Goal: Information Seeking & Learning: Find specific page/section

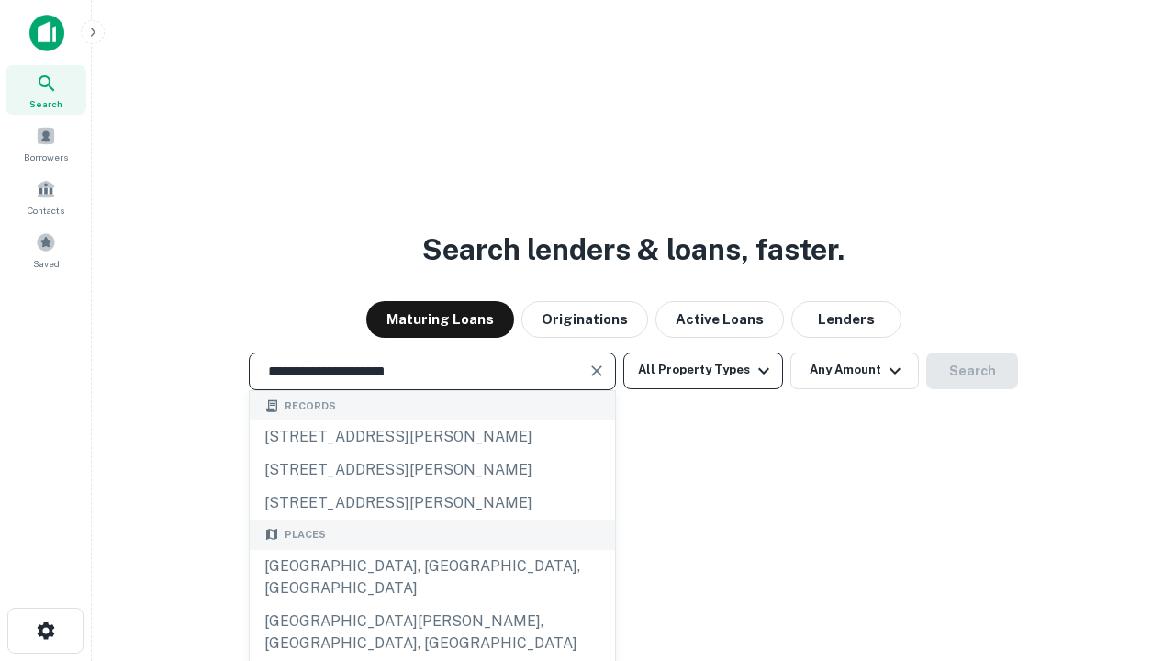
click at [703, 370] on button "All Property Types" at bounding box center [703, 370] width 160 height 37
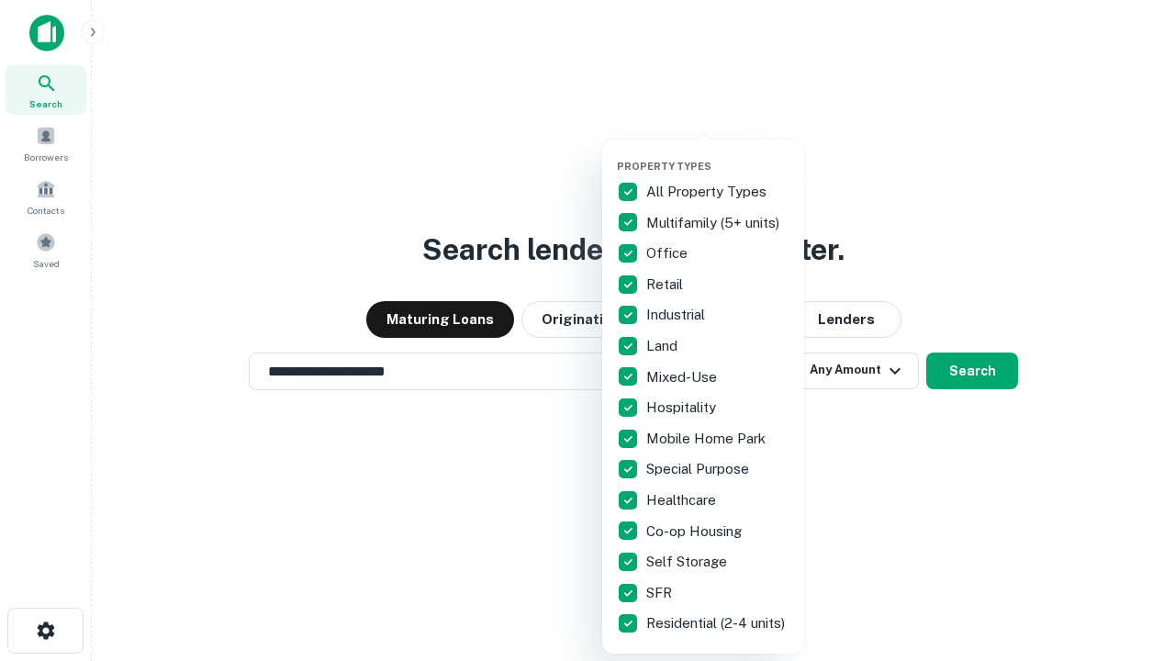
type input "**********"
click at [718, 154] on button "button" at bounding box center [718, 154] width 202 height 1
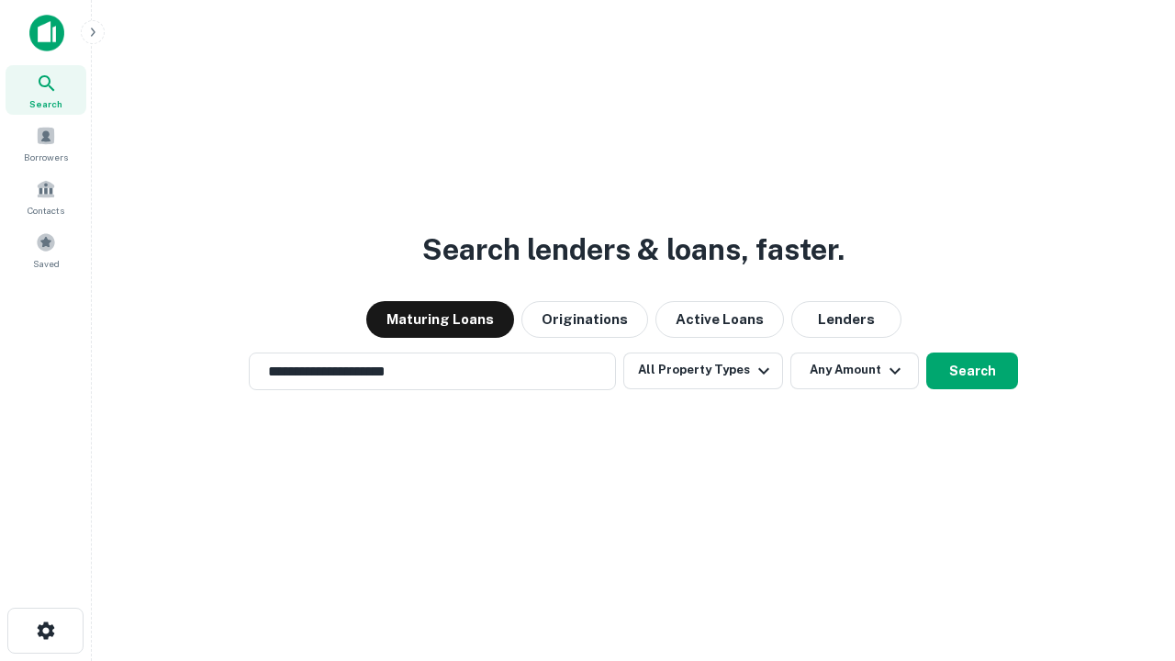
scroll to position [28, 0]
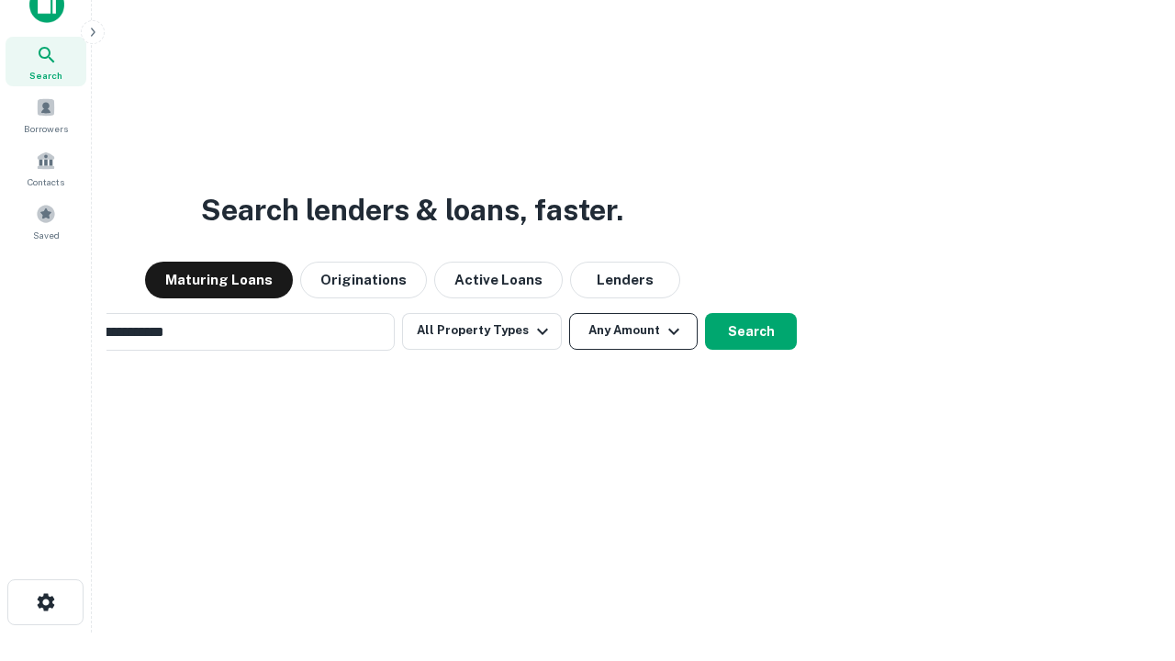
click at [569, 313] on button "Any Amount" at bounding box center [633, 331] width 128 height 37
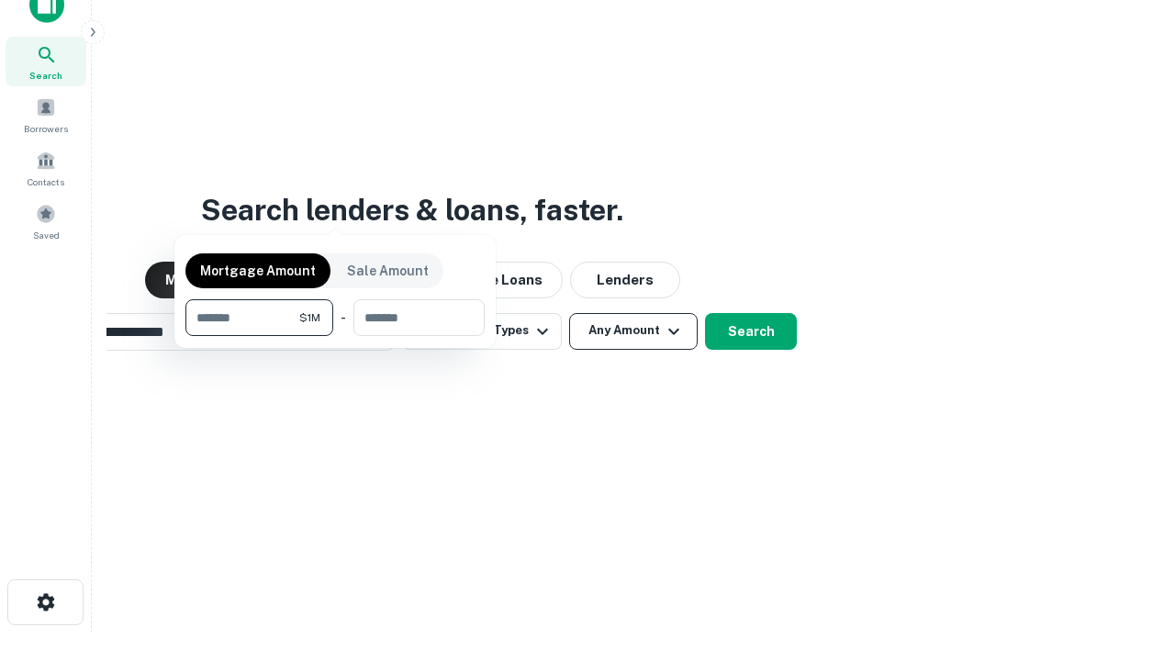
scroll to position [29, 0]
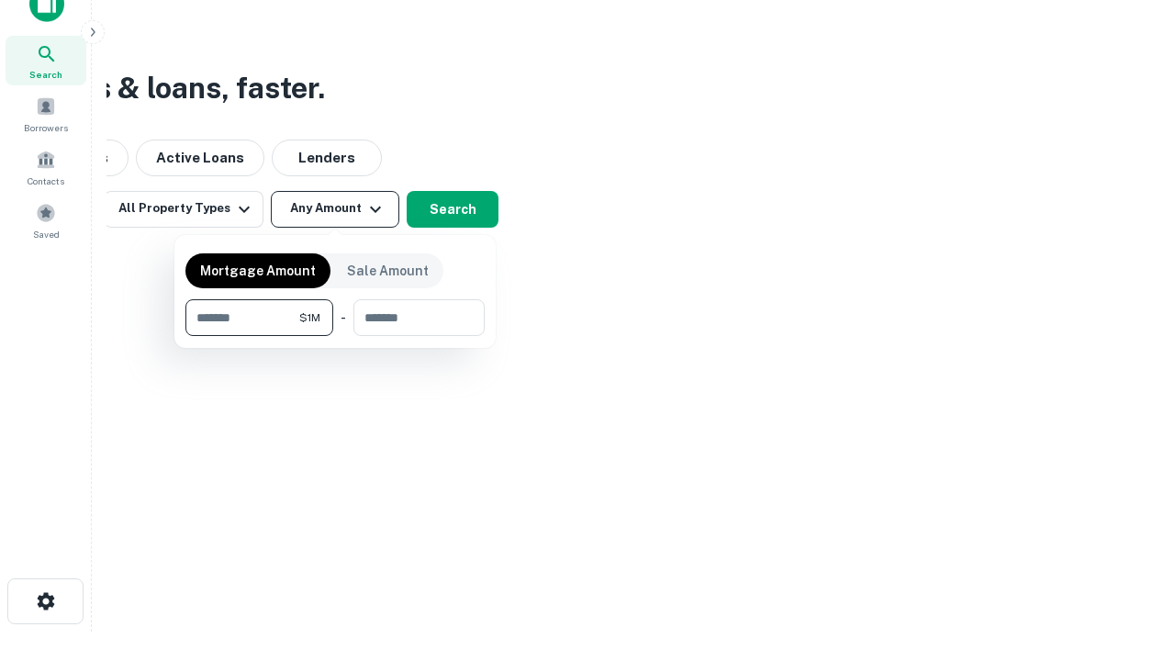
type input "*******"
click at [335, 336] on button "button" at bounding box center [334, 336] width 299 height 1
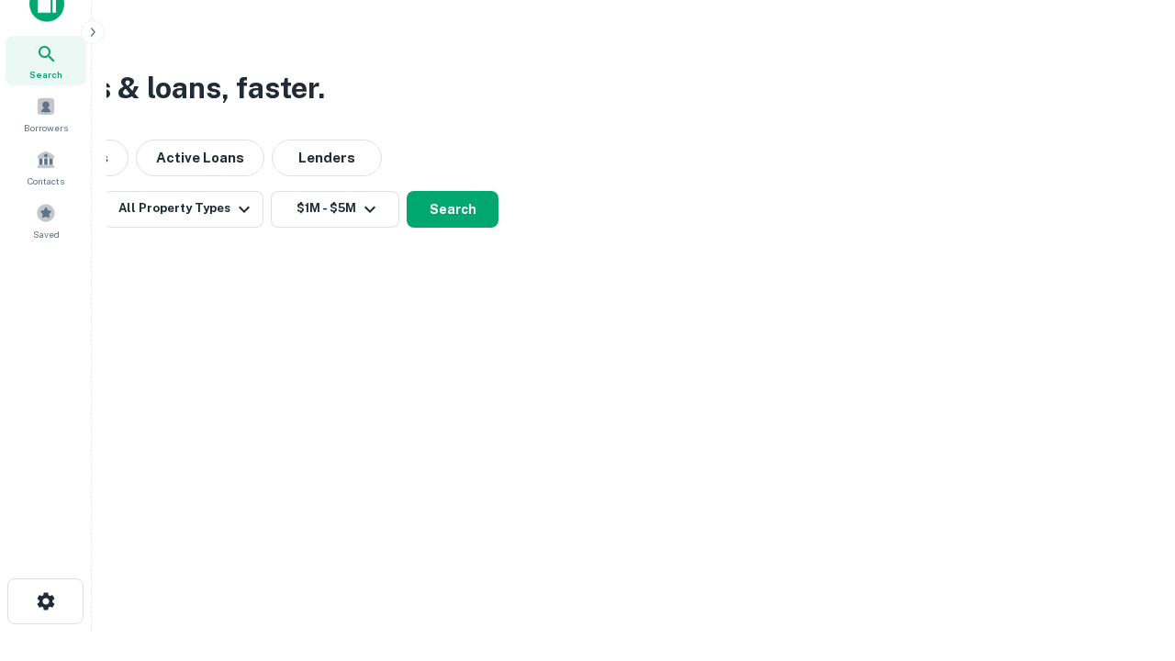
scroll to position [28, 0]
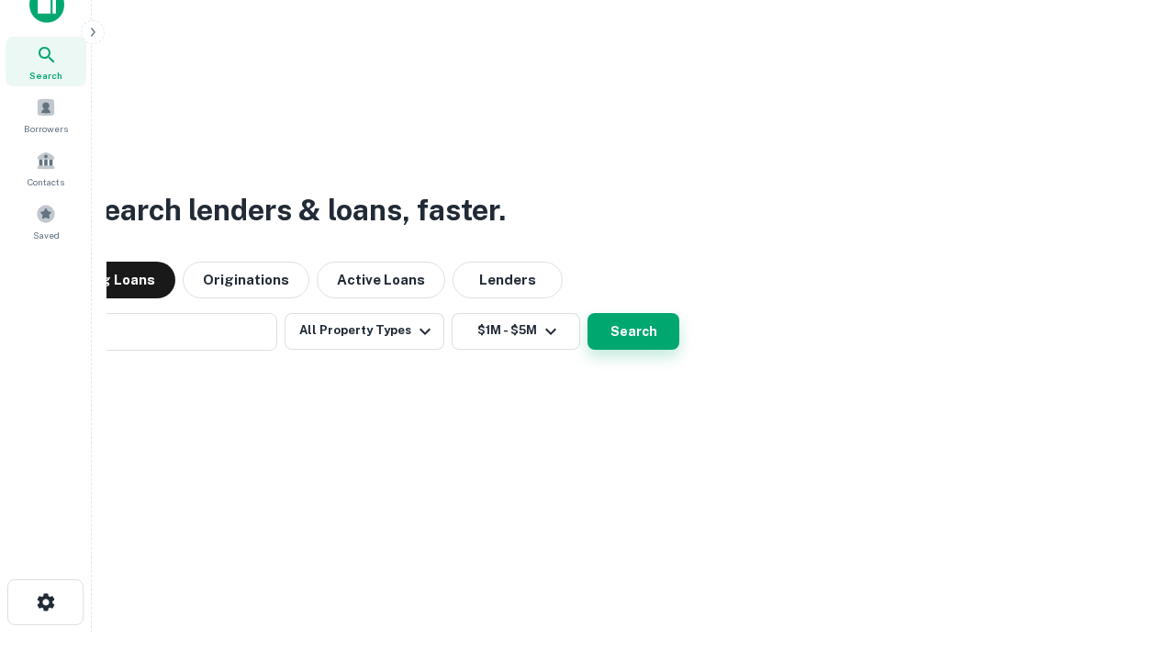
click at [587, 313] on button "Search" at bounding box center [633, 331] width 92 height 37
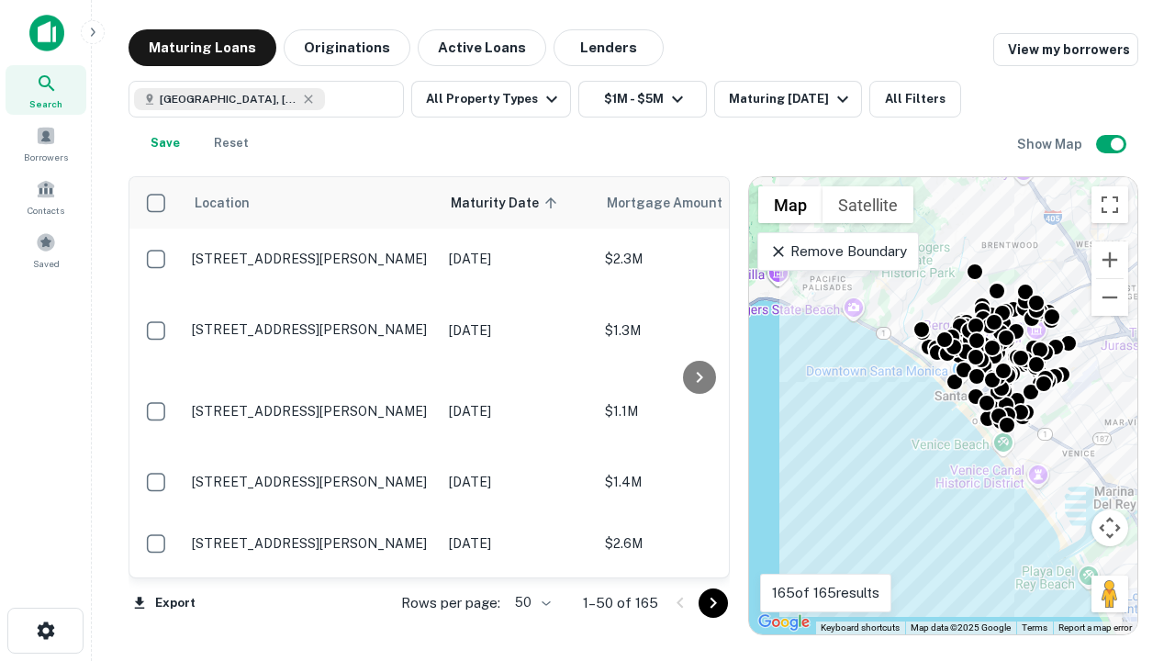
click at [529, 602] on body "Search Borrowers Contacts Saved Maturing Loans Originations Active Loans Lender…" at bounding box center [587, 330] width 1175 height 661
click at [530, 556] on li "25" at bounding box center [530, 556] width 53 height 33
